Goal: Browse casually

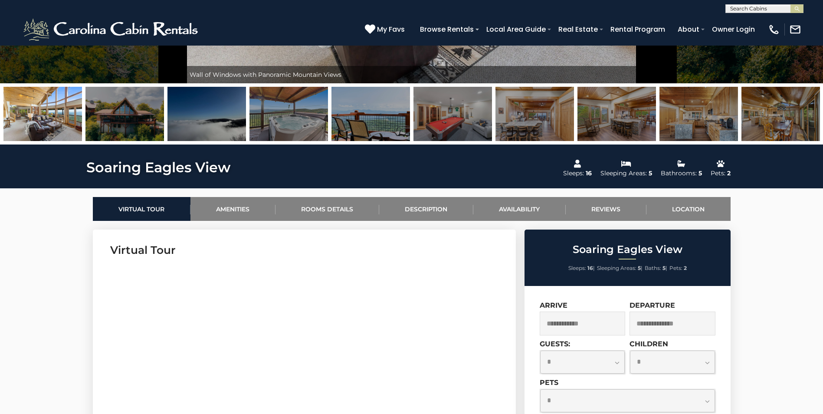
scroll to position [45, 0]
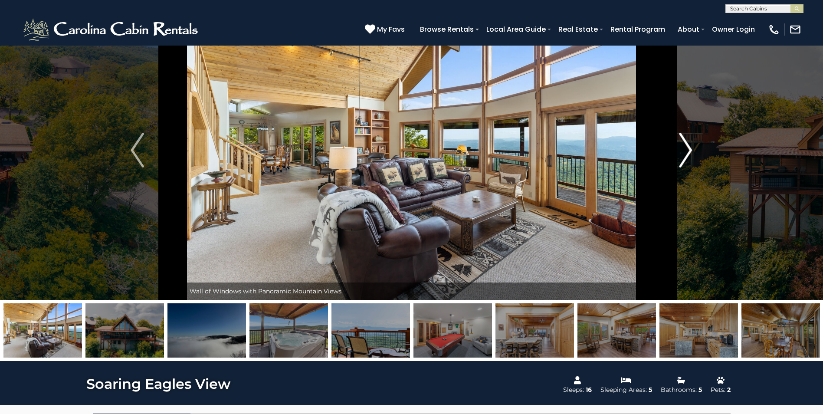
click at [685, 152] on img "Next" at bounding box center [685, 150] width 13 height 35
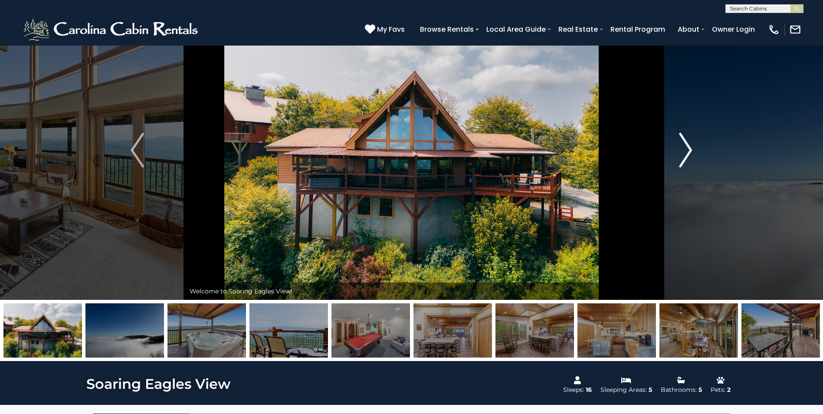
click at [685, 152] on img "Next" at bounding box center [685, 150] width 13 height 35
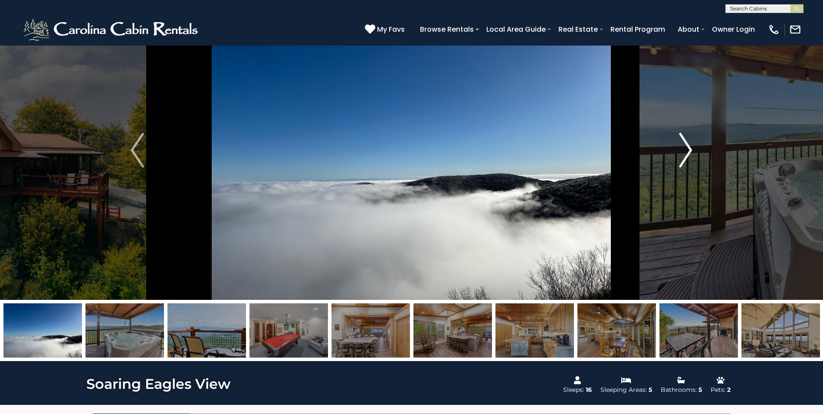
click at [685, 152] on img "Next" at bounding box center [685, 150] width 13 height 35
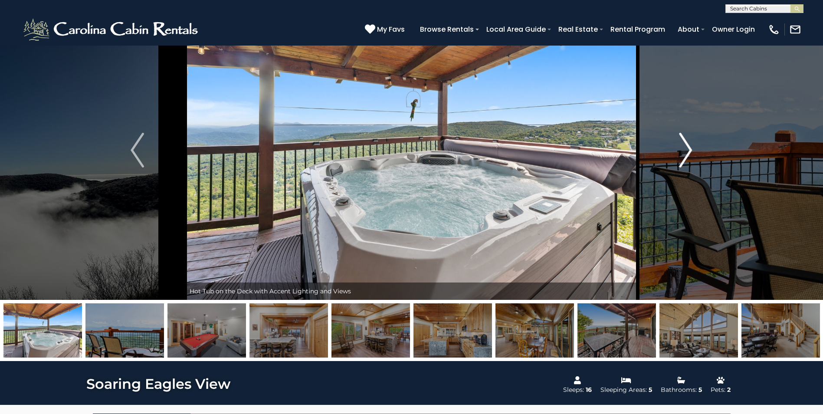
click at [685, 152] on img "Next" at bounding box center [685, 150] width 13 height 35
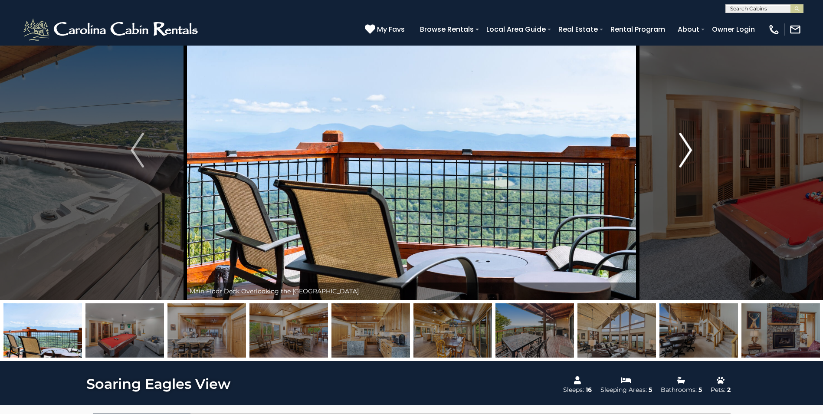
click at [685, 152] on img "Next" at bounding box center [685, 150] width 13 height 35
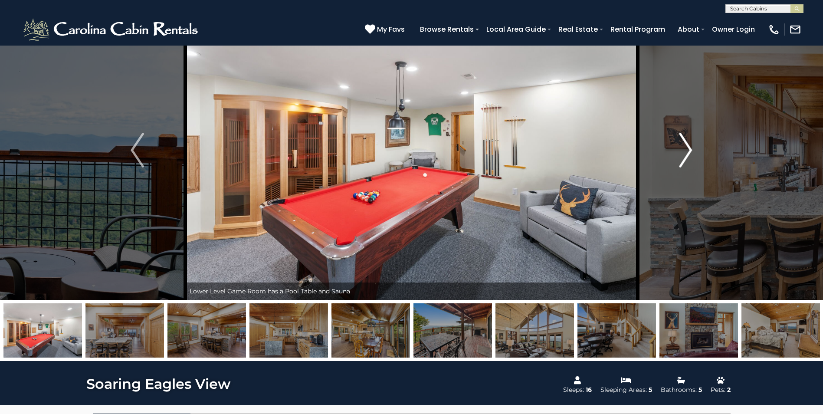
click at [685, 152] on img "Next" at bounding box center [685, 150] width 13 height 35
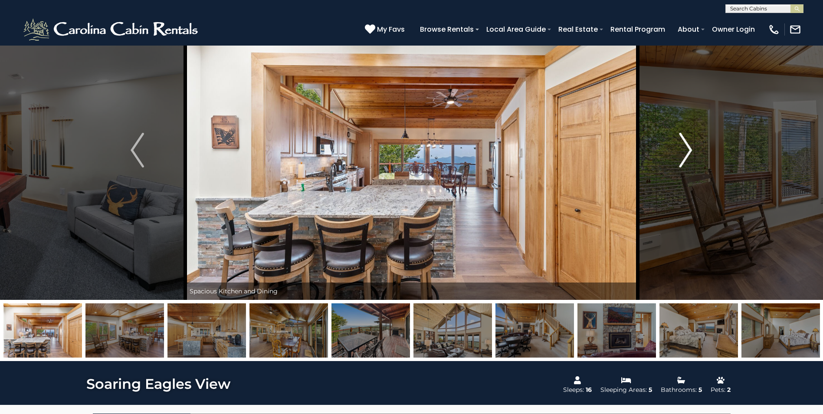
click at [685, 152] on img "Next" at bounding box center [685, 150] width 13 height 35
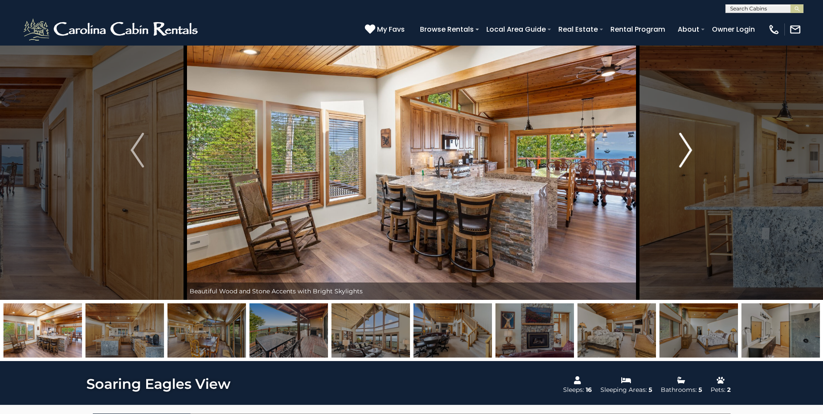
click at [685, 152] on img "Next" at bounding box center [685, 150] width 13 height 35
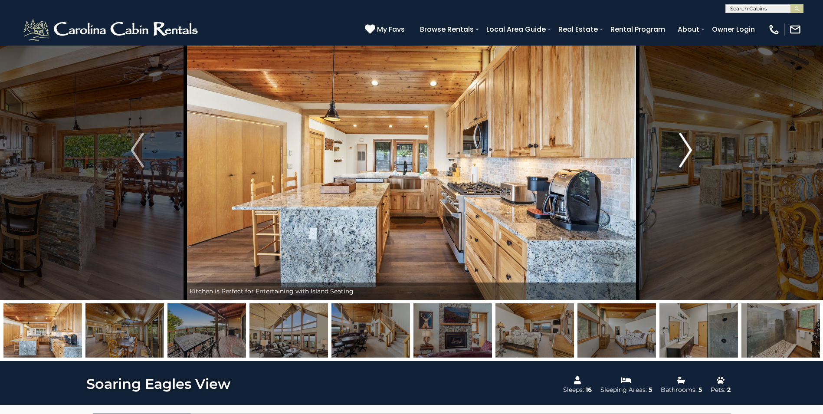
click at [685, 152] on img "Next" at bounding box center [685, 150] width 13 height 35
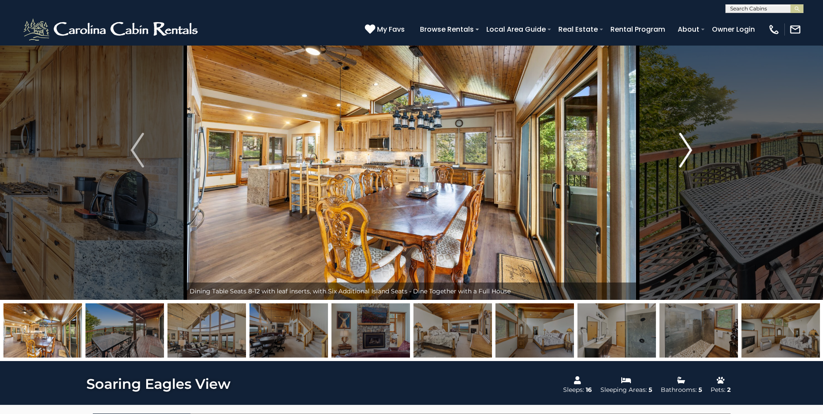
click at [685, 152] on img "Next" at bounding box center [685, 150] width 13 height 35
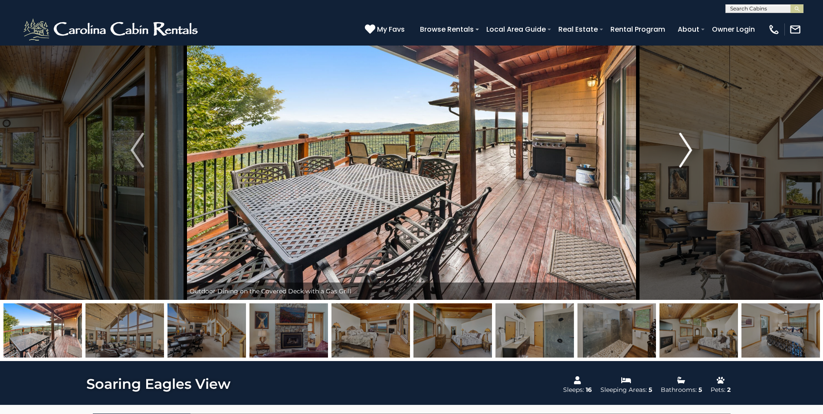
click at [685, 152] on img "Next" at bounding box center [685, 150] width 13 height 35
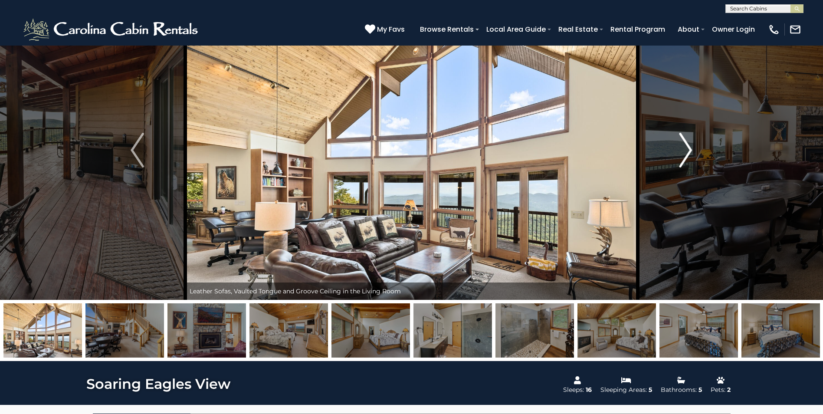
click at [685, 152] on img "Next" at bounding box center [685, 150] width 13 height 35
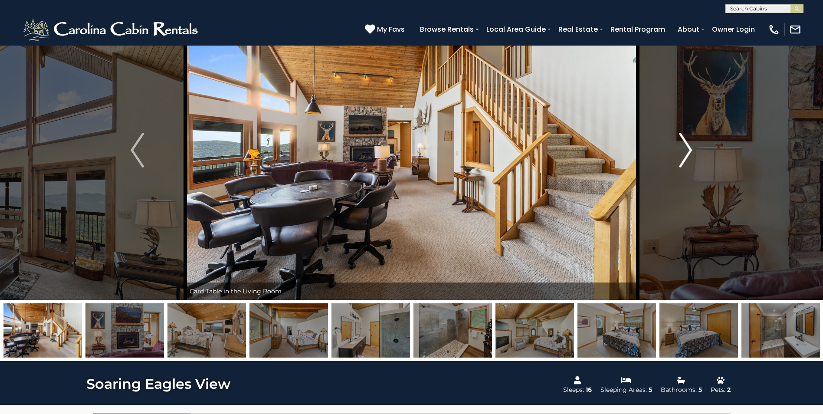
click at [685, 152] on img "Next" at bounding box center [685, 150] width 13 height 35
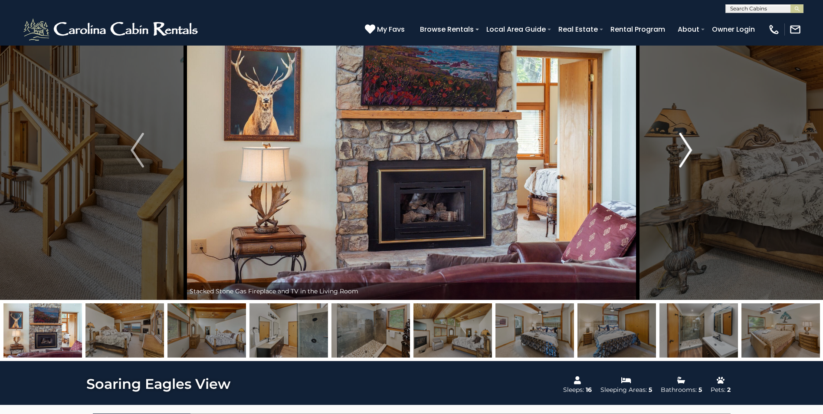
click at [685, 152] on img "Next" at bounding box center [685, 150] width 13 height 35
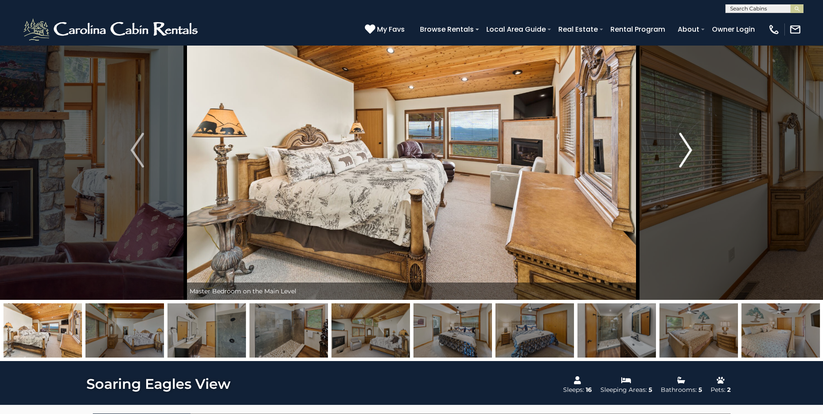
click at [685, 152] on img "Next" at bounding box center [685, 150] width 13 height 35
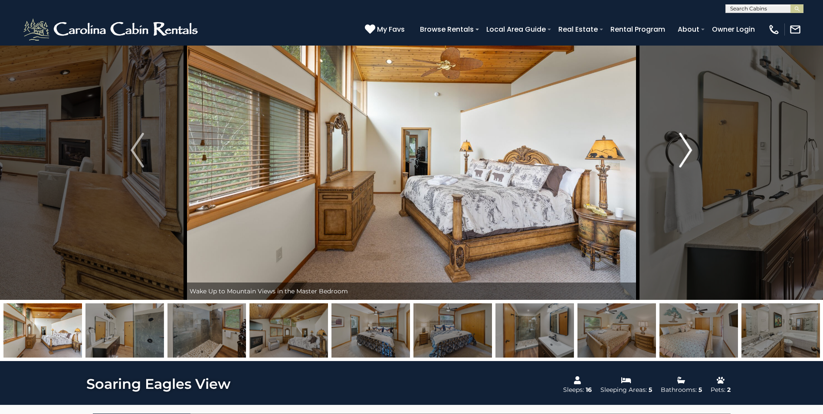
click at [685, 152] on img "Next" at bounding box center [685, 150] width 13 height 35
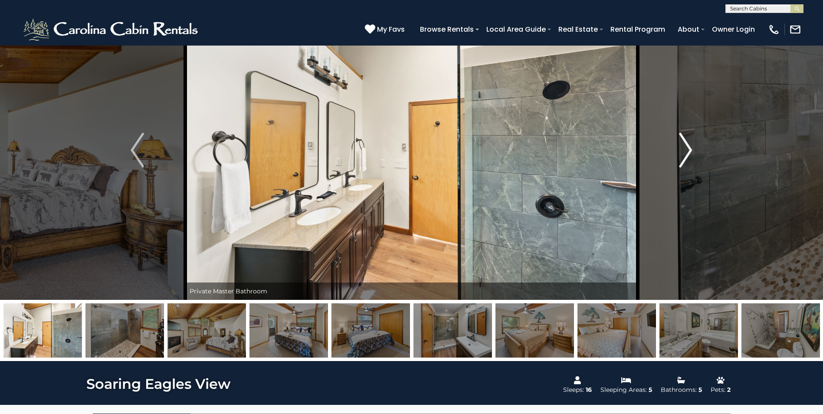
click at [685, 152] on img "Next" at bounding box center [685, 150] width 13 height 35
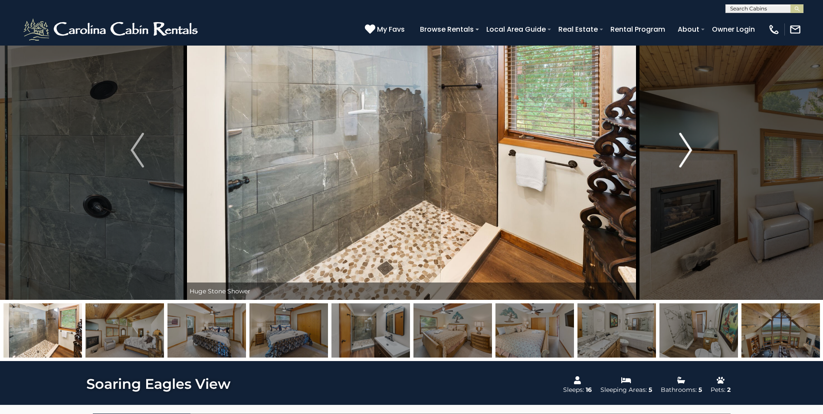
click at [685, 152] on img "Next" at bounding box center [685, 150] width 13 height 35
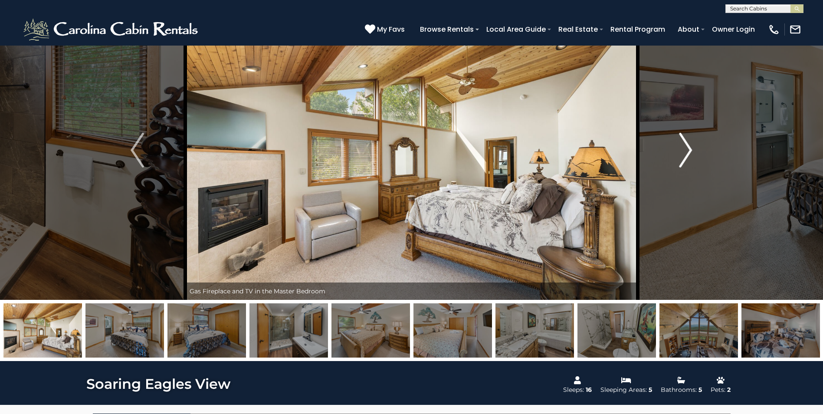
click at [685, 152] on img "Next" at bounding box center [685, 150] width 13 height 35
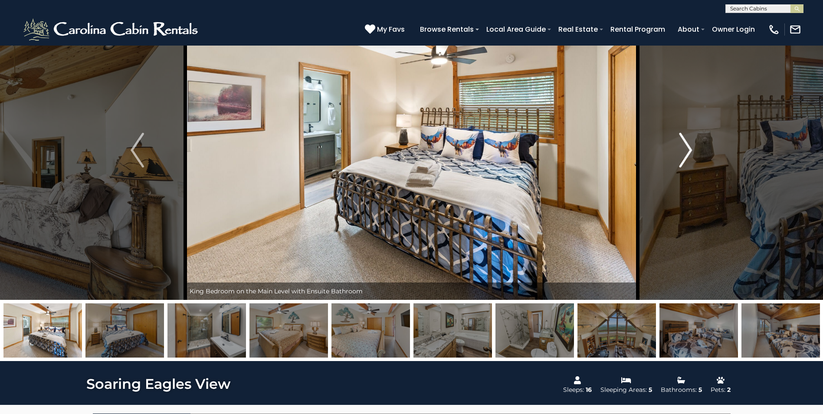
click at [685, 152] on img "Next" at bounding box center [685, 150] width 13 height 35
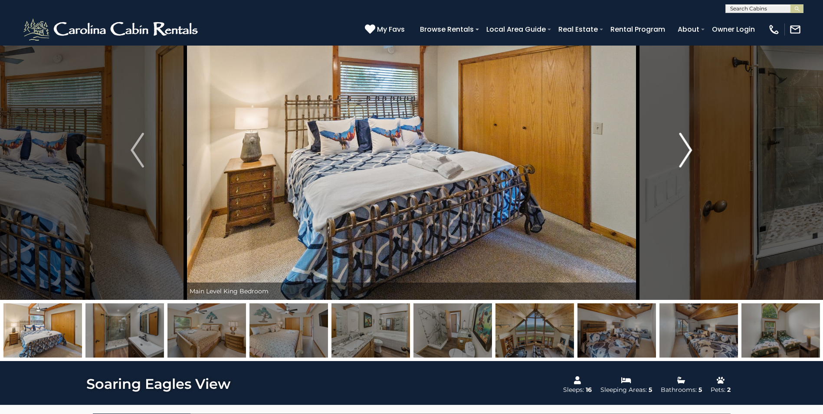
click at [685, 152] on img "Next" at bounding box center [685, 150] width 13 height 35
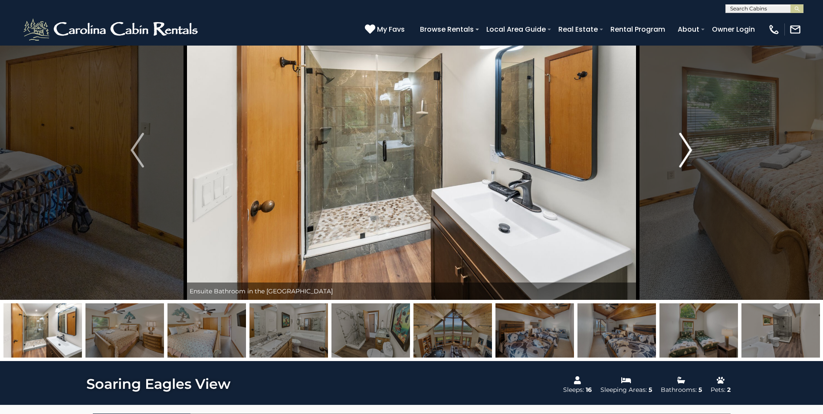
click at [685, 152] on img "Next" at bounding box center [685, 150] width 13 height 35
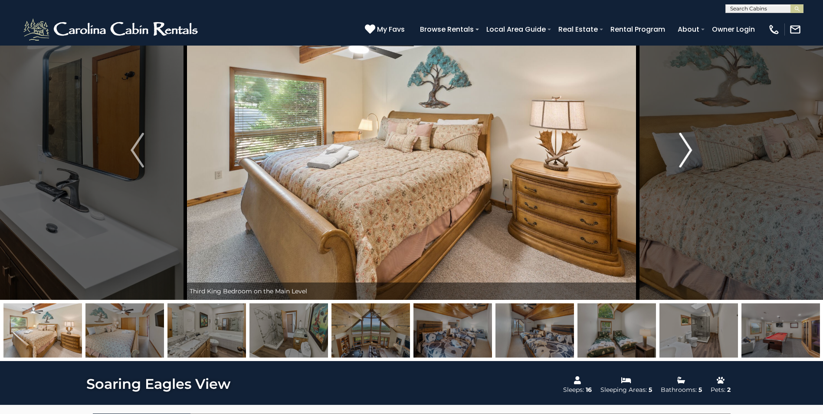
click at [685, 152] on img "Next" at bounding box center [685, 150] width 13 height 35
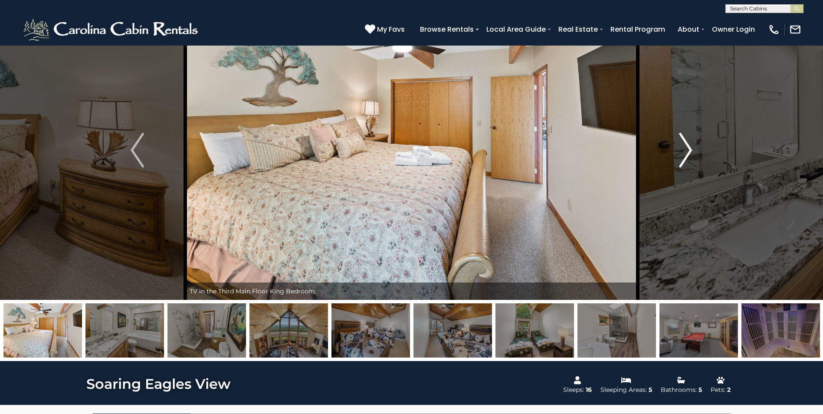
click at [685, 152] on img "Next" at bounding box center [685, 150] width 13 height 35
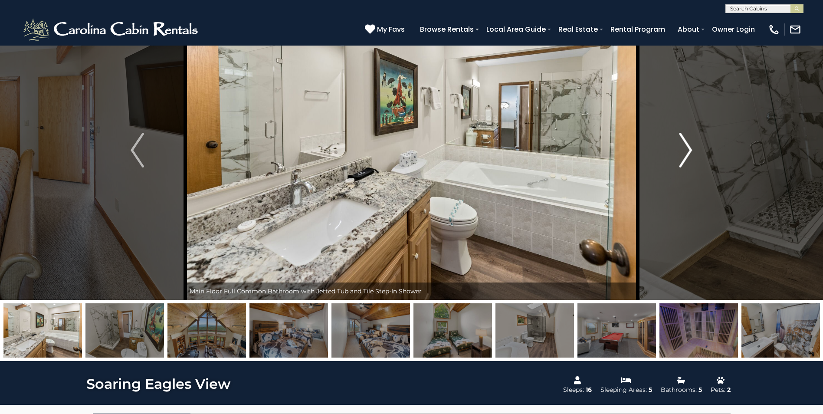
click at [685, 152] on img "Next" at bounding box center [685, 150] width 13 height 35
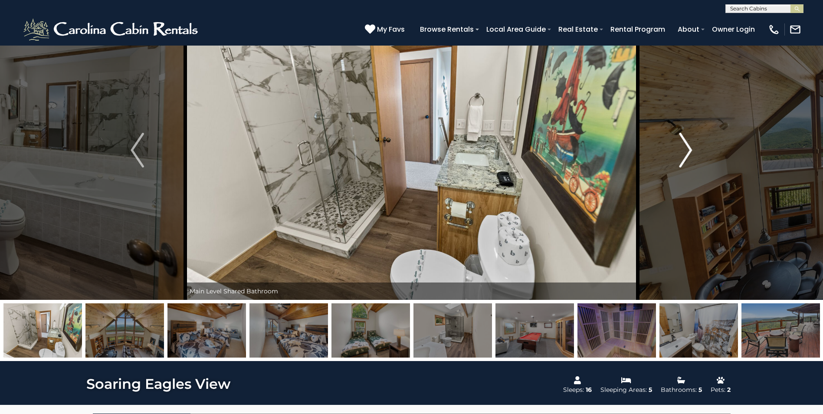
click at [685, 152] on img "Next" at bounding box center [685, 150] width 13 height 35
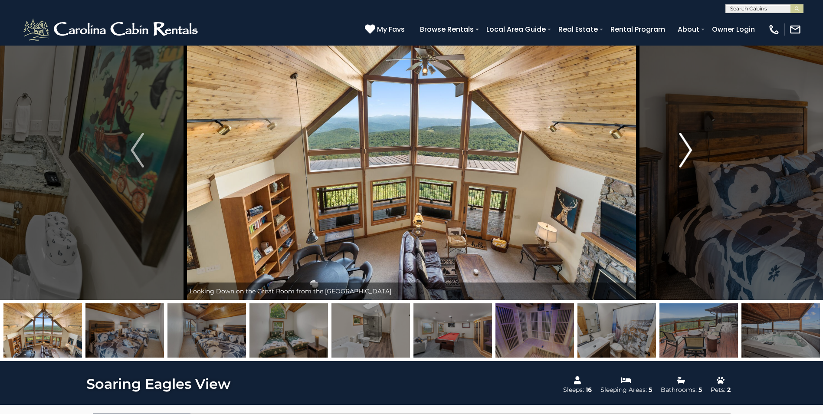
click at [685, 152] on img "Next" at bounding box center [685, 150] width 13 height 35
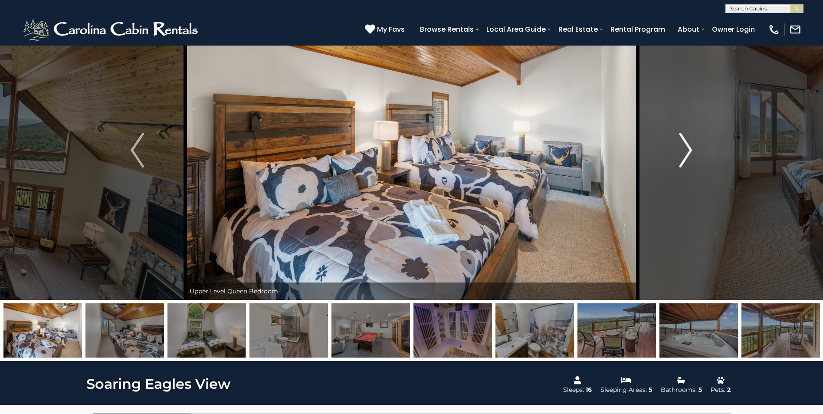
click at [685, 152] on img "Next" at bounding box center [685, 150] width 13 height 35
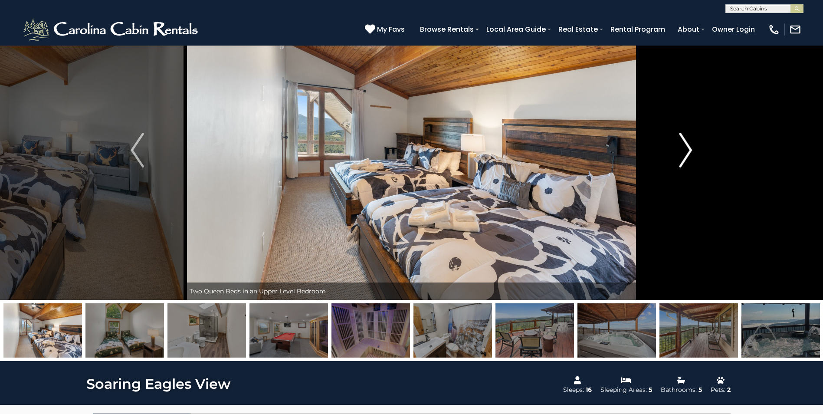
click at [685, 152] on img "Next" at bounding box center [685, 150] width 13 height 35
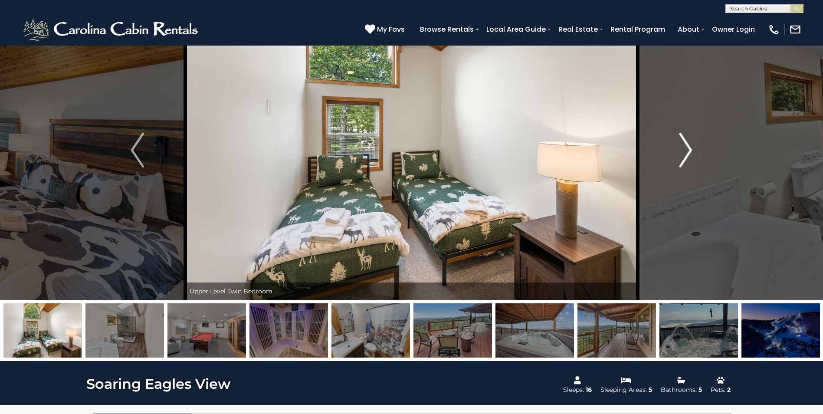
click at [685, 152] on img "Next" at bounding box center [685, 150] width 13 height 35
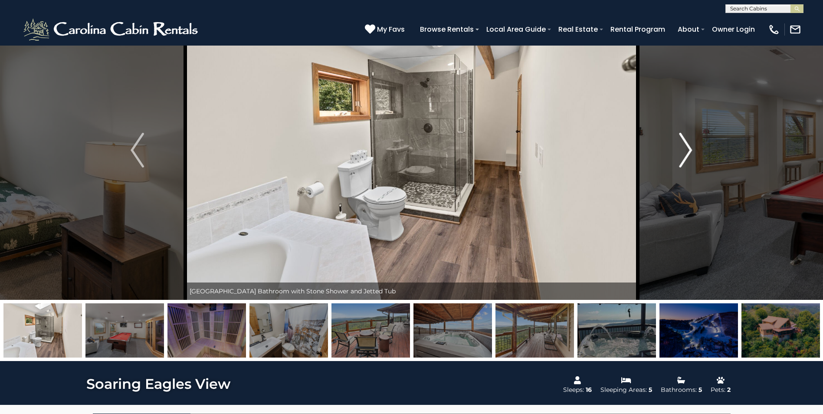
click at [685, 152] on img "Next" at bounding box center [685, 150] width 13 height 35
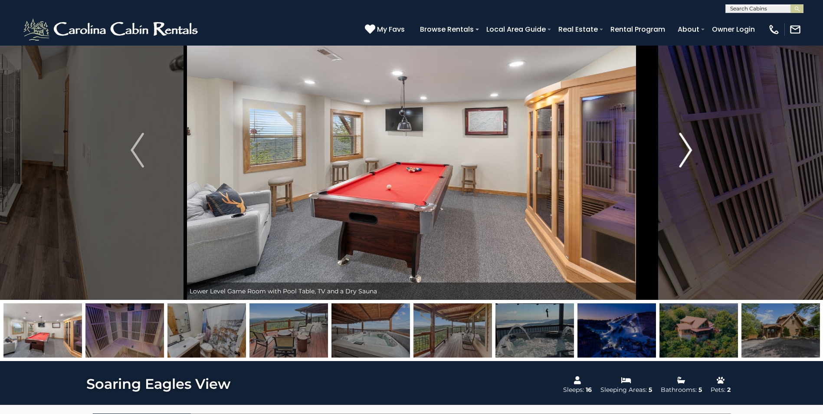
click at [685, 152] on img "Next" at bounding box center [685, 150] width 13 height 35
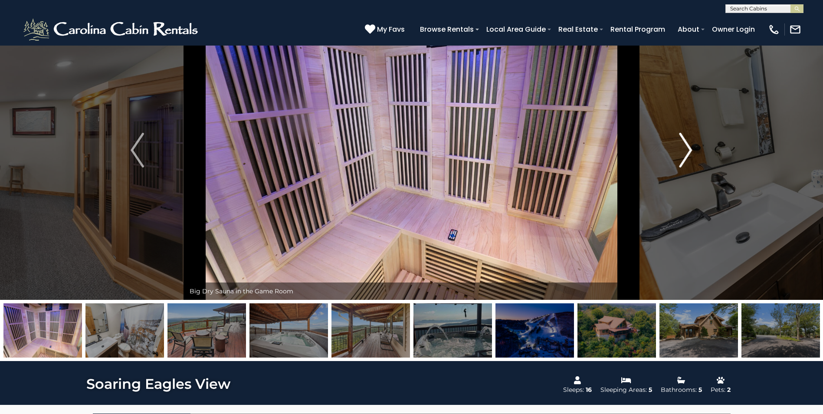
click at [685, 152] on img "Next" at bounding box center [685, 150] width 13 height 35
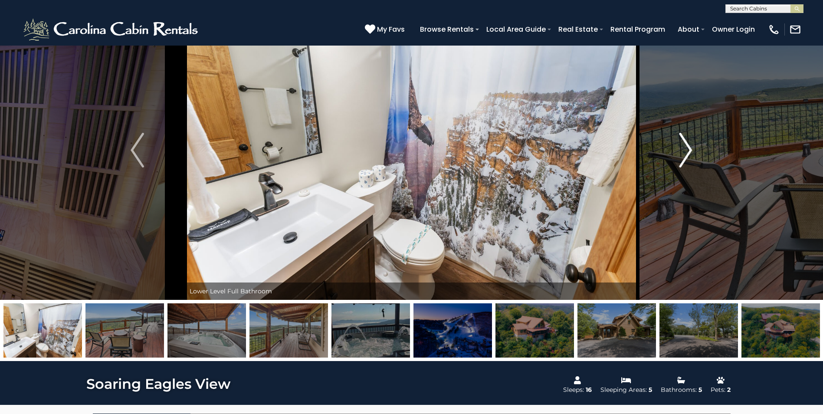
click at [685, 152] on img "Next" at bounding box center [685, 150] width 13 height 35
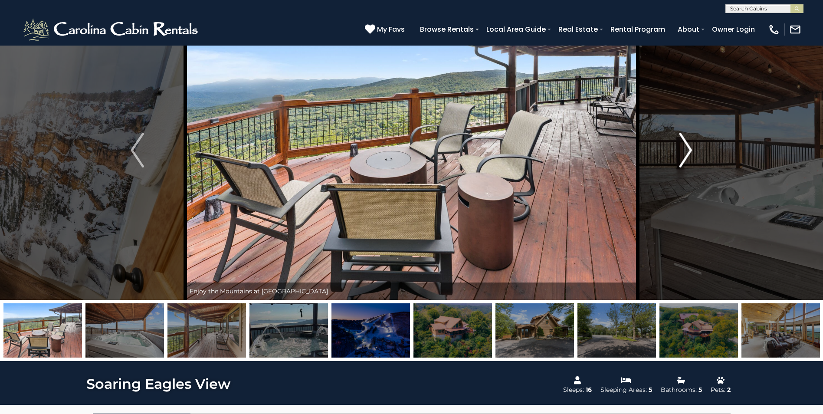
click at [685, 152] on img "Next" at bounding box center [685, 150] width 13 height 35
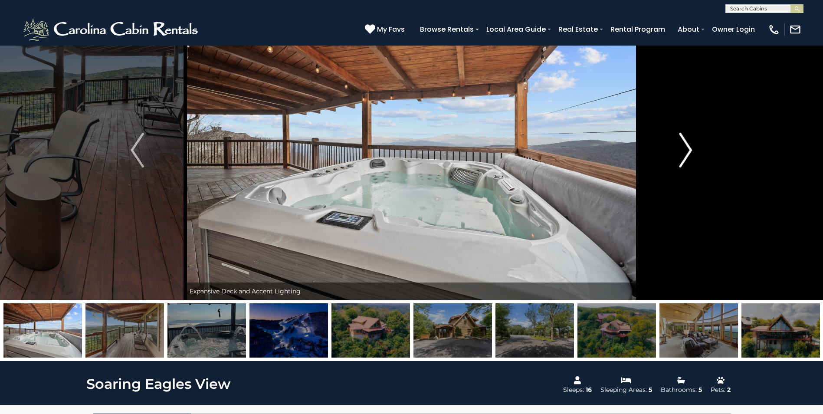
click at [685, 152] on img "Next" at bounding box center [685, 150] width 13 height 35
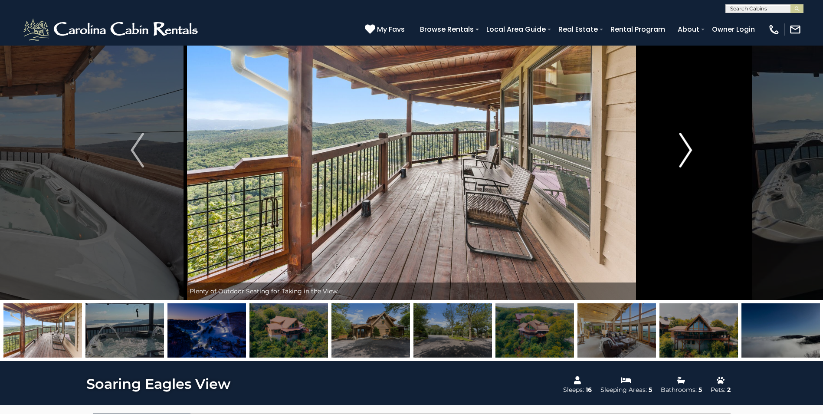
click at [685, 152] on img "Next" at bounding box center [685, 150] width 13 height 35
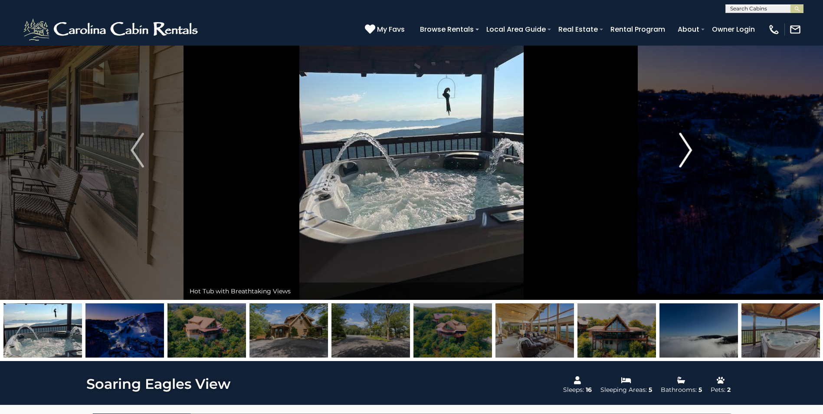
click at [685, 152] on img "Next" at bounding box center [685, 150] width 13 height 35
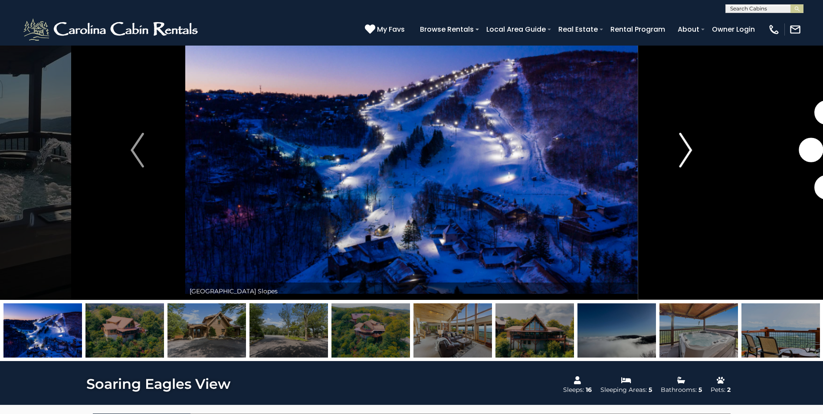
click at [685, 152] on img "Next" at bounding box center [685, 150] width 13 height 35
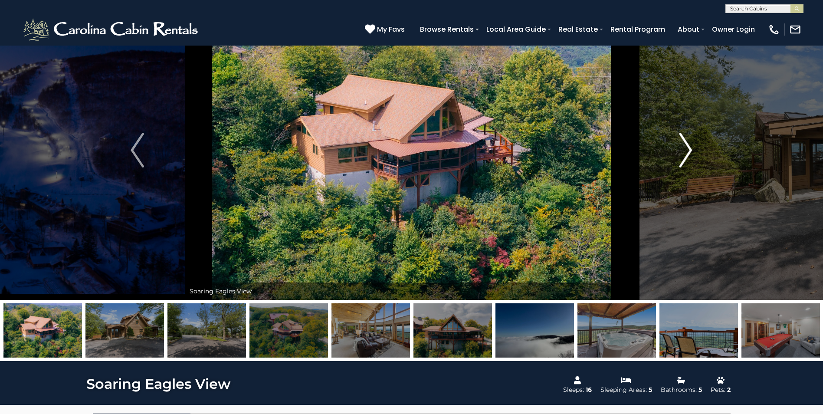
click at [685, 152] on img "Next" at bounding box center [685, 150] width 13 height 35
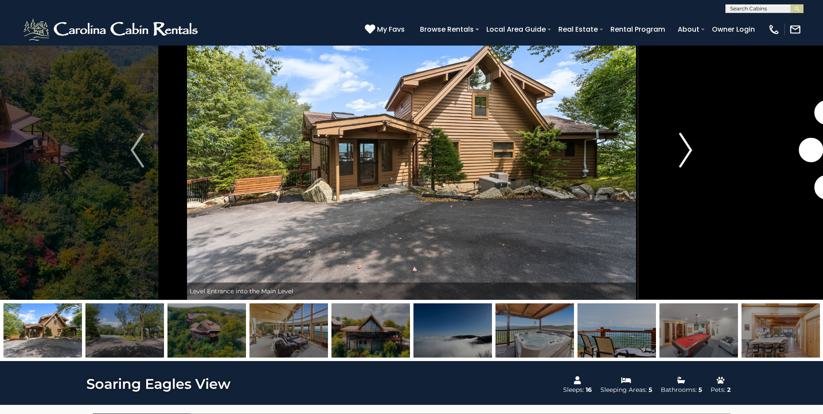
click at [685, 152] on img "Next" at bounding box center [685, 150] width 13 height 35
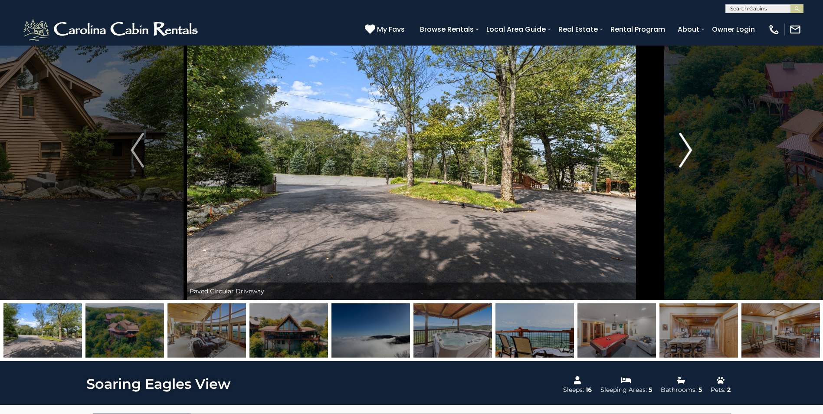
click at [685, 152] on img "Next" at bounding box center [685, 150] width 13 height 35
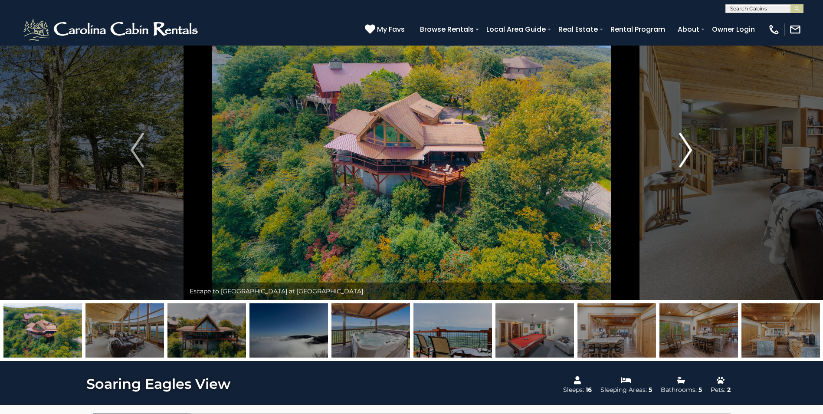
click at [685, 152] on img "Next" at bounding box center [685, 150] width 13 height 35
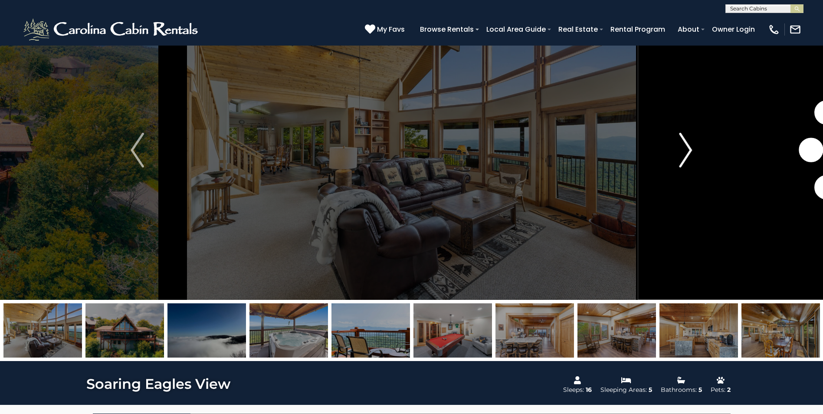
click at [685, 152] on img "Next" at bounding box center [685, 150] width 13 height 35
